Goal: Task Accomplishment & Management: Manage account settings

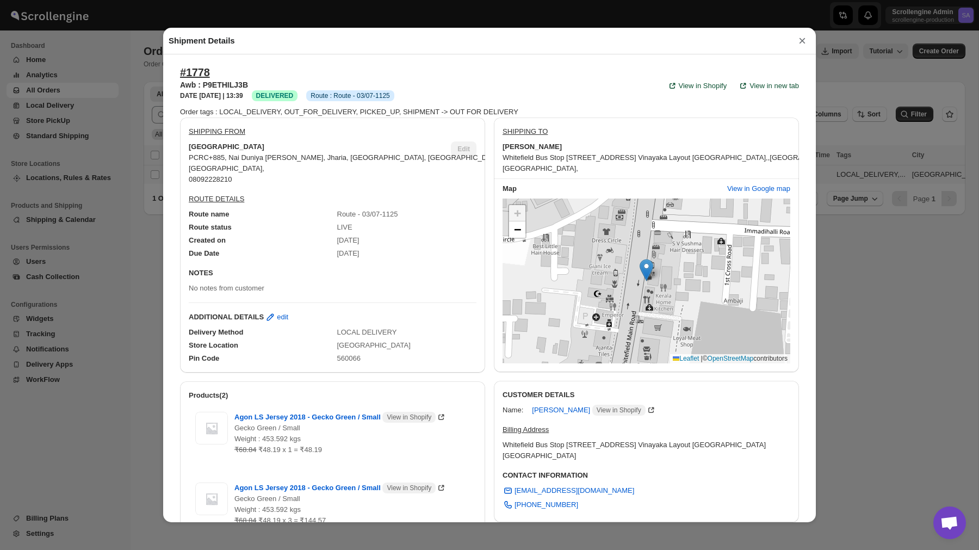
click at [803, 40] on button "×" at bounding box center [802, 40] width 16 height 15
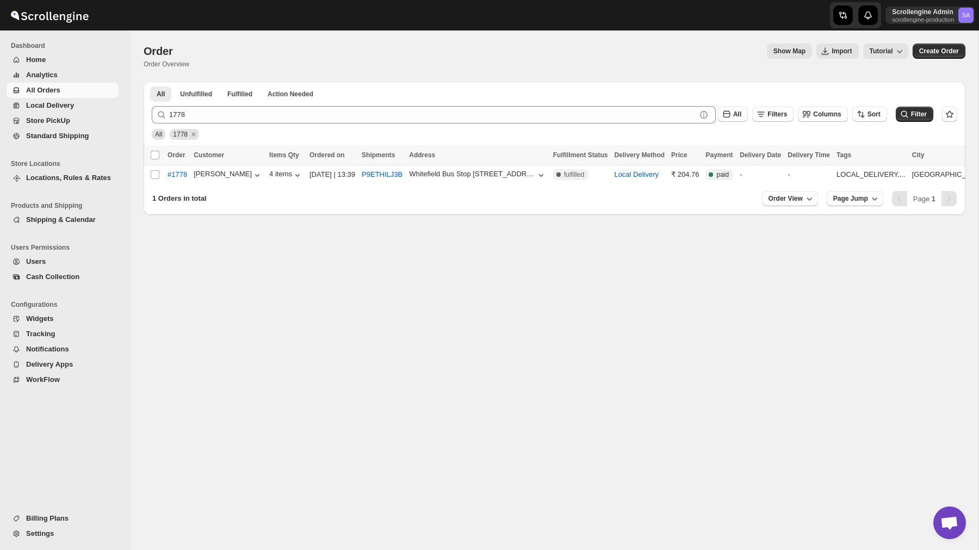
click at [62, 78] on span "Analytics" at bounding box center [71, 75] width 90 height 11
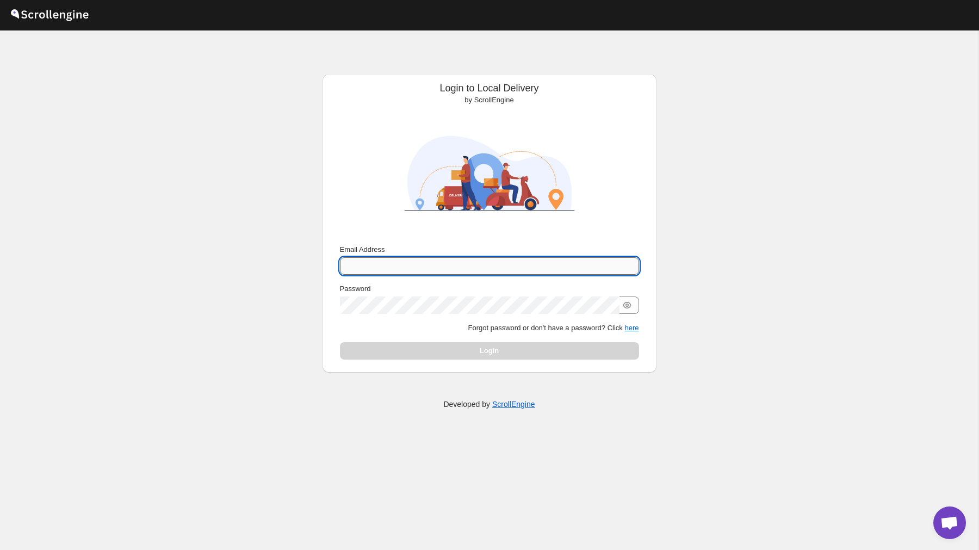
click at [400, 268] on input "Email Address" at bounding box center [489, 265] width 299 height 17
type input "nawneet.sharma@outlook.com"
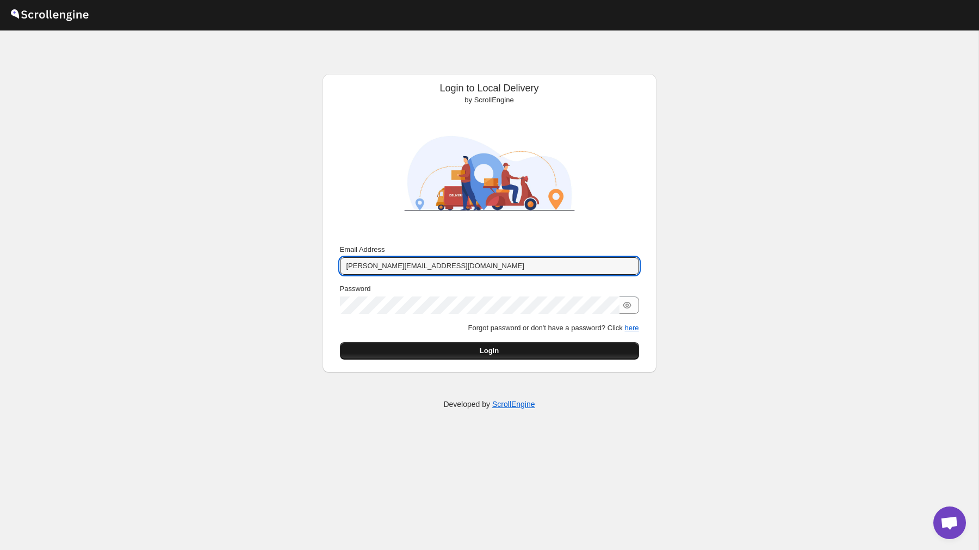
click at [491, 345] on span "Login" at bounding box center [489, 350] width 19 height 11
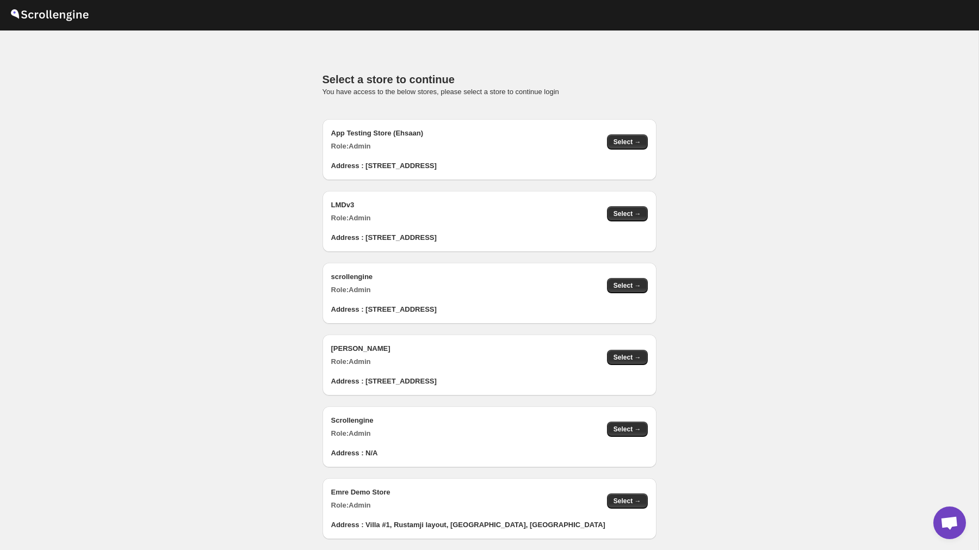
scroll to position [1078, 0]
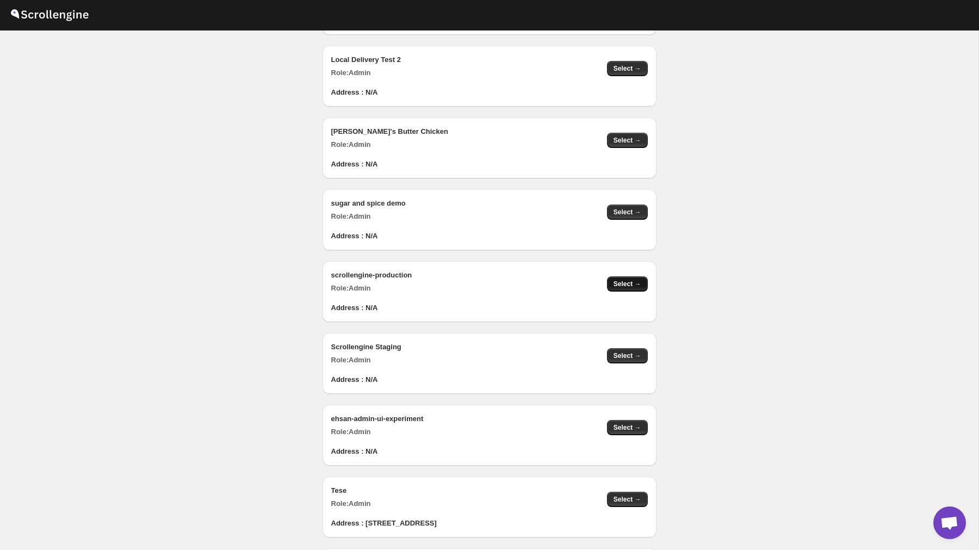
click at [616, 287] on span "Select →" at bounding box center [627, 283] width 28 height 9
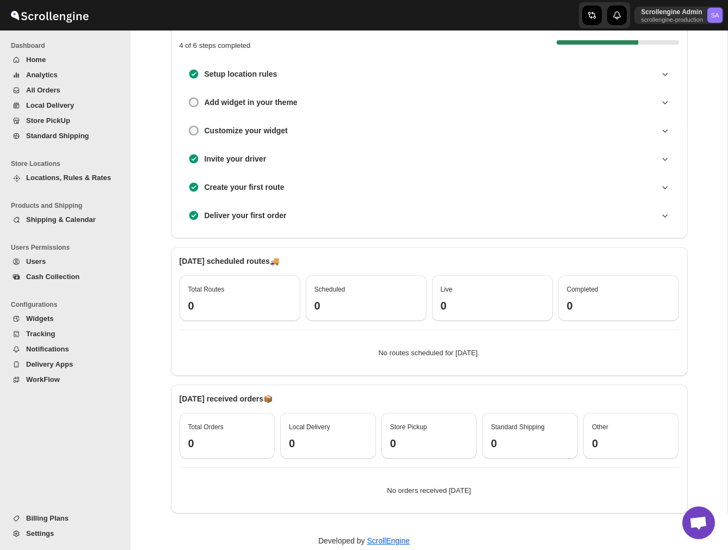
scroll to position [127, 0]
